Goal: Task Accomplishment & Management: Use online tool/utility

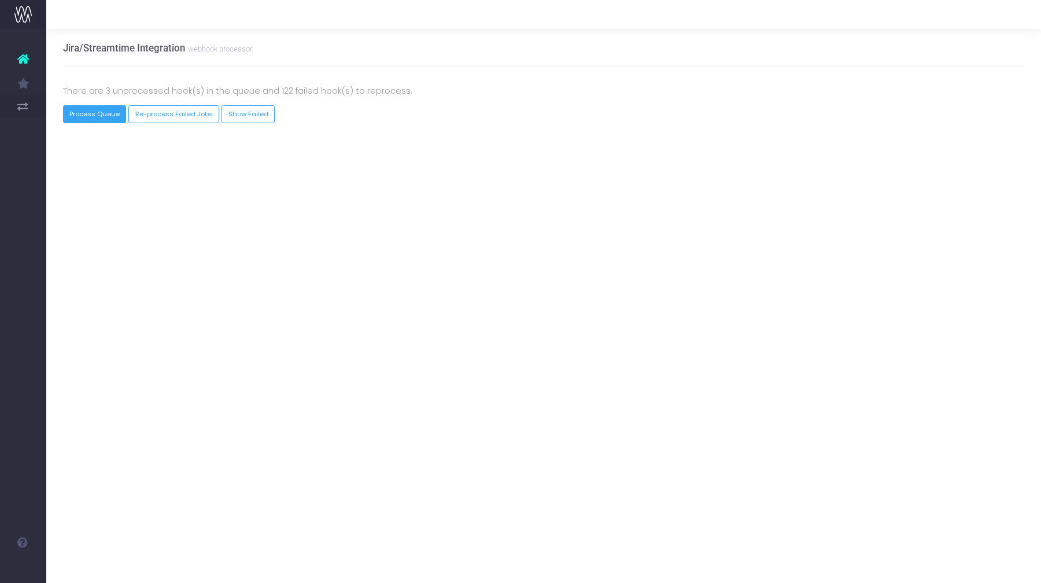
click at [106, 120] on button "Process Queue" at bounding box center [95, 114] width 64 height 18
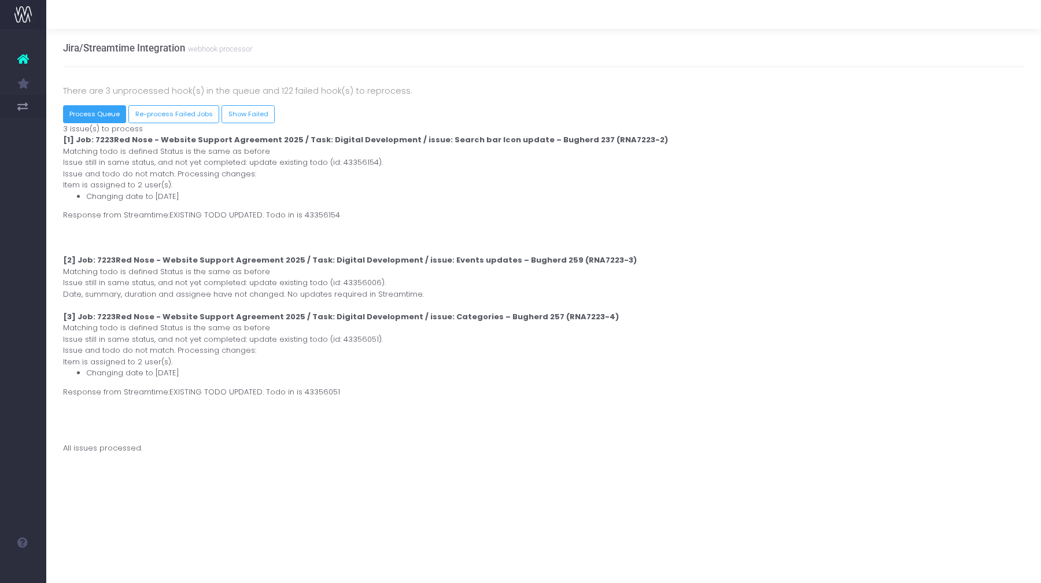
click at [106, 120] on button "Process Queue" at bounding box center [95, 114] width 64 height 18
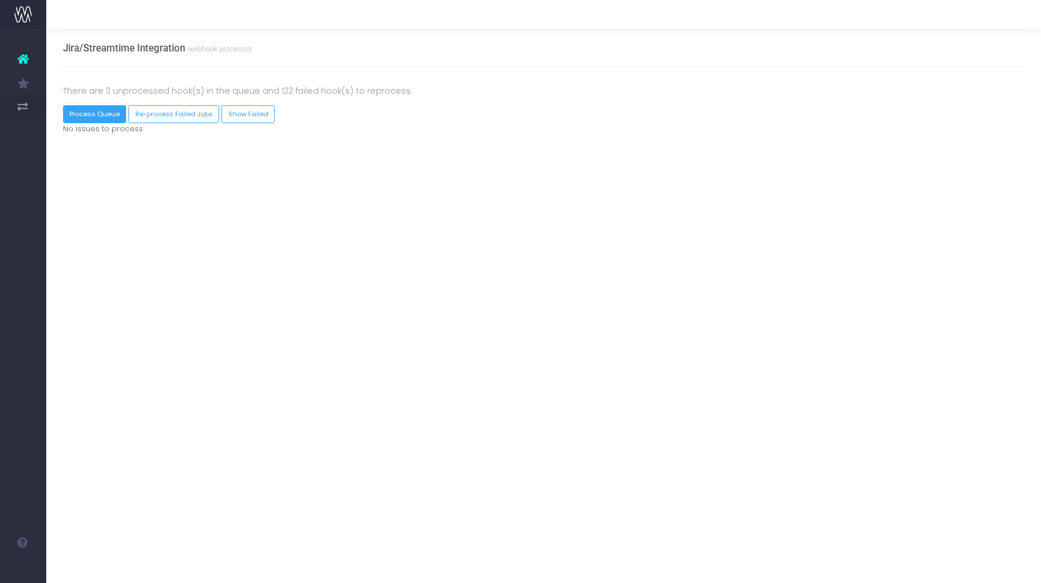
click at [106, 120] on button "Process Queue" at bounding box center [95, 114] width 64 height 18
click at [101, 105] on button "Process Queue" at bounding box center [95, 114] width 64 height 18
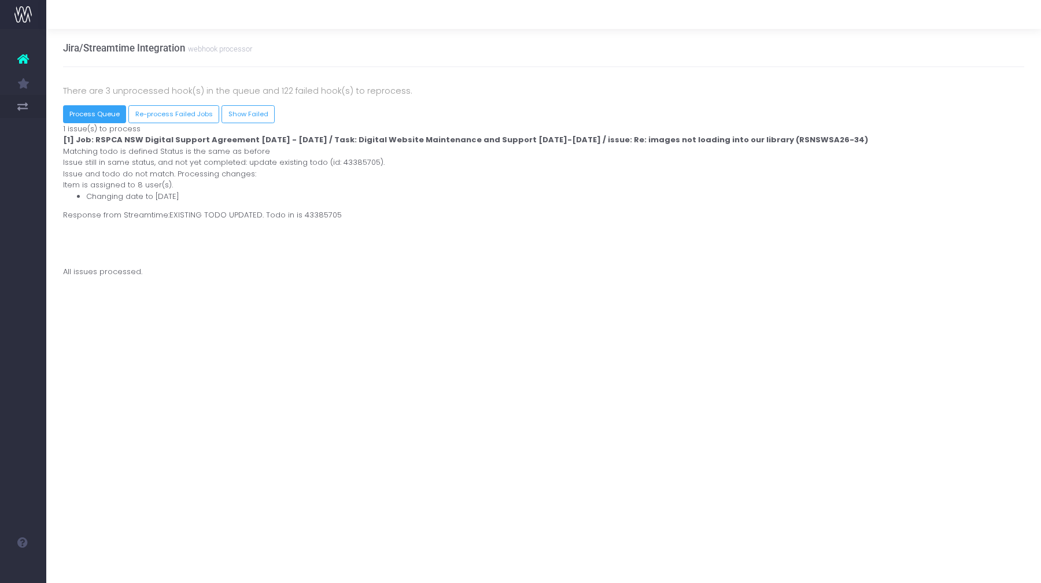
click at [101, 105] on button "Process Queue" at bounding box center [95, 114] width 64 height 18
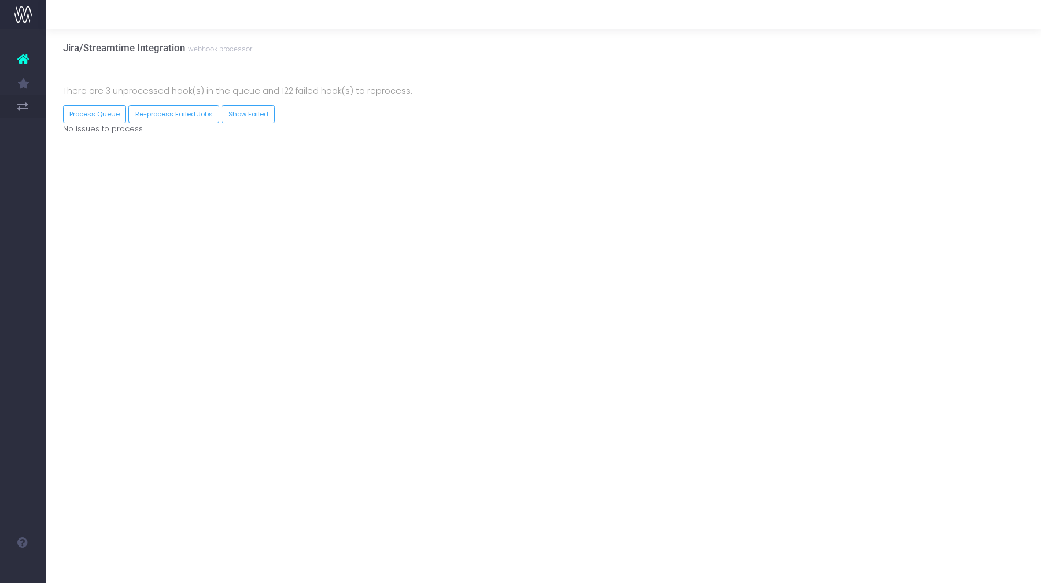
click at [90, 105] on div "There are 3 unprocessed hook(s) in the queue and 122 failed hook(s) to reproces…" at bounding box center [543, 94] width 979 height 21
click at [91, 116] on button "Process Queue" at bounding box center [95, 114] width 64 height 18
click at [105, 116] on button "Process Queue" at bounding box center [95, 114] width 64 height 18
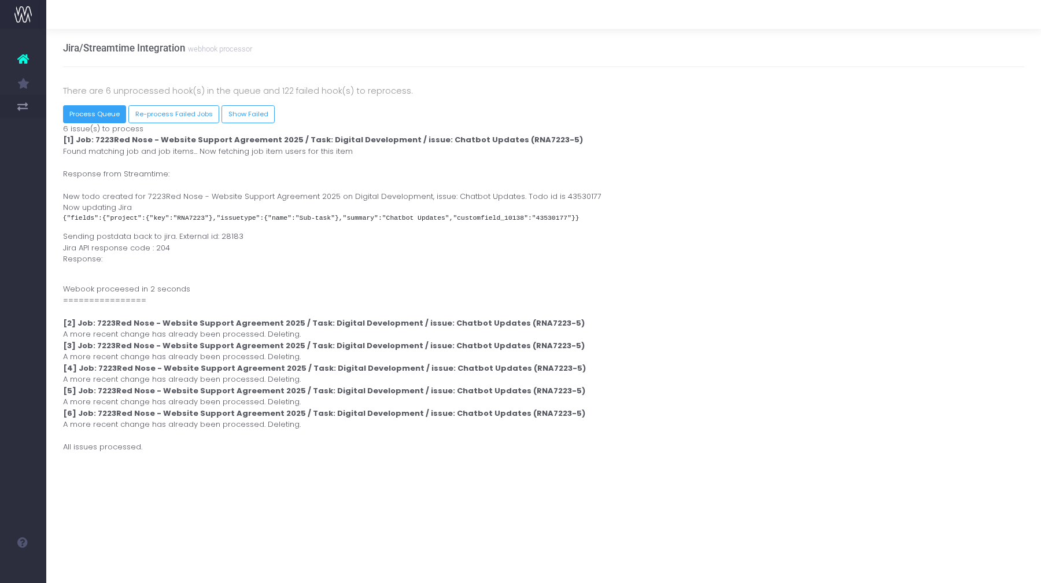
click at [105, 116] on button "Process Queue" at bounding box center [95, 114] width 64 height 18
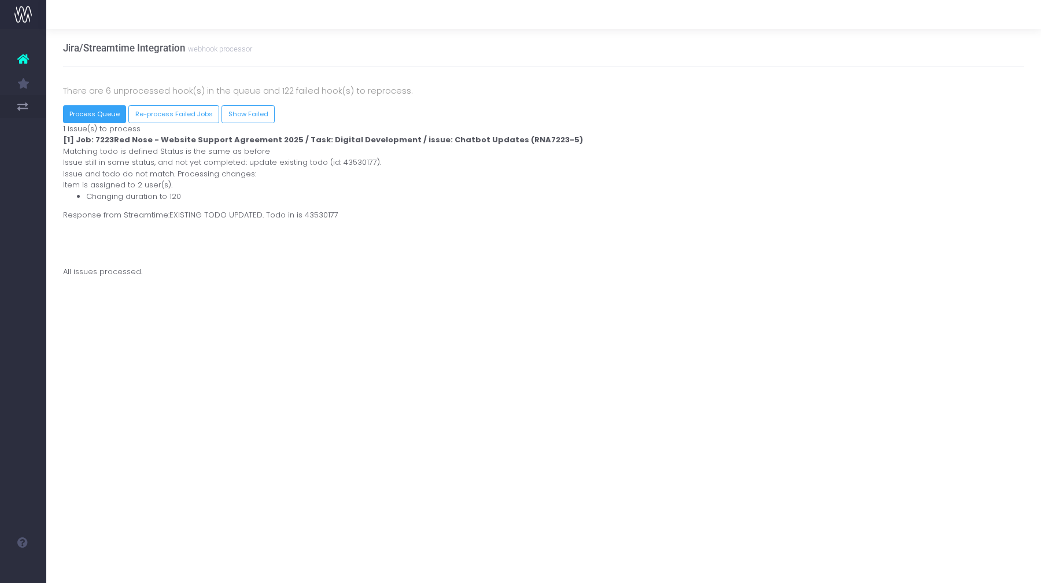
click at [103, 107] on button "Process Queue" at bounding box center [95, 114] width 64 height 18
